Goal: Task Accomplishment & Management: Manage account settings

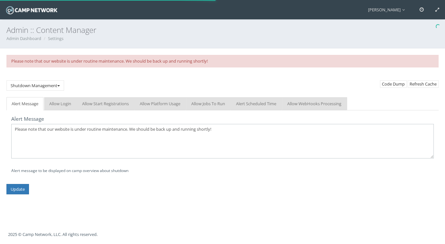
click at [65, 134] on textarea "Please note that our website is under routine maintenance. We should be back up…" at bounding box center [222, 141] width 423 height 34
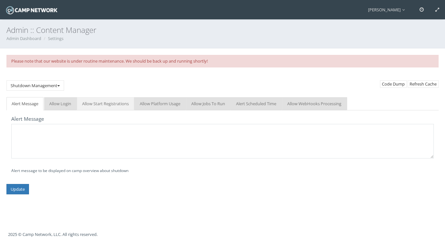
click at [102, 102] on link "Allow Start Registrations" at bounding box center [105, 103] width 57 height 13
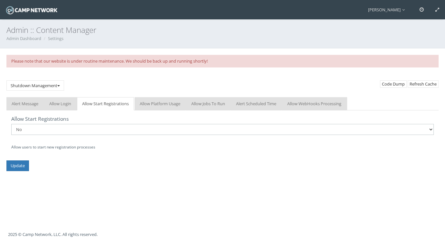
click at [45, 127] on select "No Yes" at bounding box center [222, 129] width 423 height 11
select select "1"
click at [11, 124] on select "No Yes" at bounding box center [222, 129] width 423 height 11
click at [15, 165] on input "Update" at bounding box center [17, 165] width 23 height 11
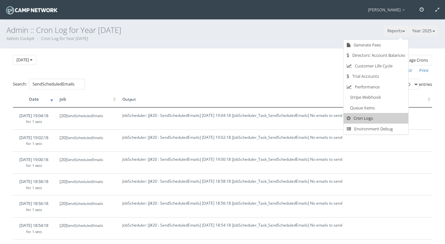
select select "50"
